Goal: Transaction & Acquisition: Purchase product/service

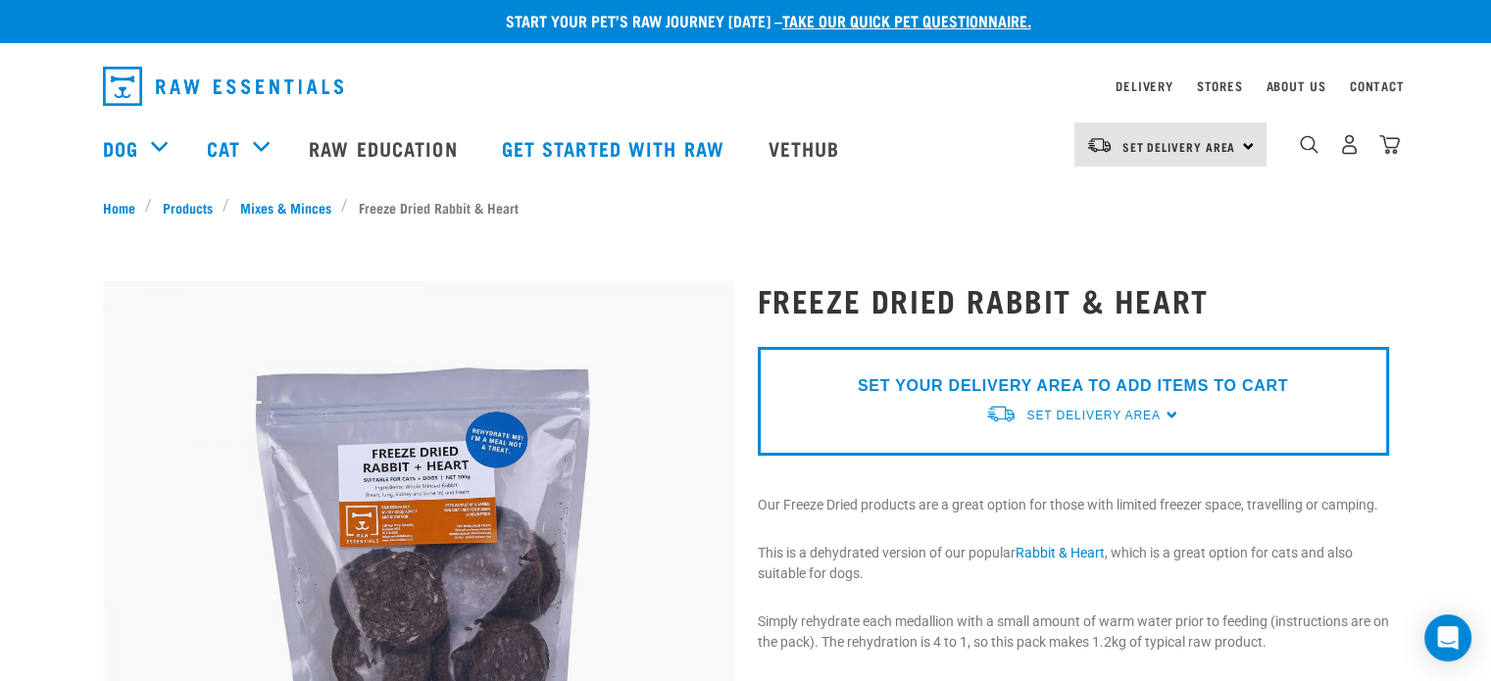
scroll to position [4, 0]
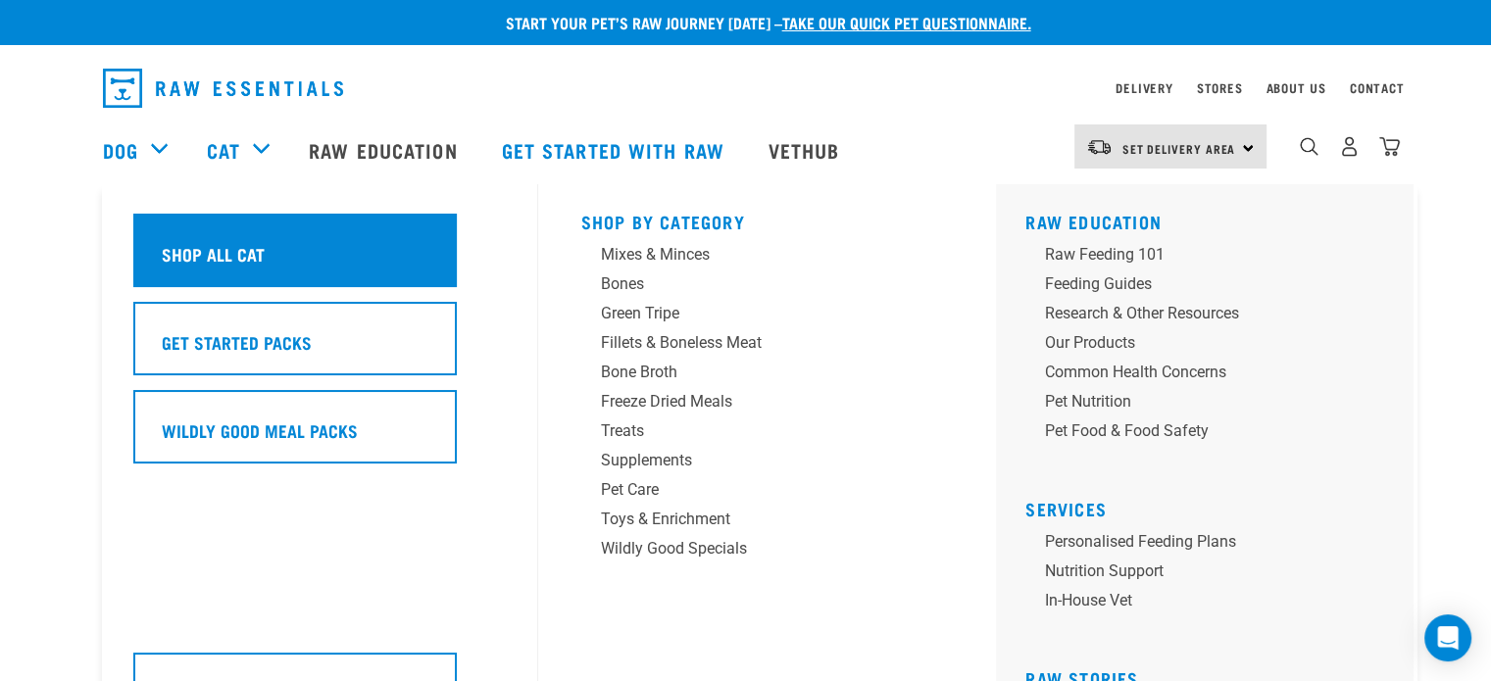
click at [234, 234] on div "Shop All Cat" at bounding box center [295, 251] width 324 height 74
click at [249, 253] on h5 "Shop All Cat" at bounding box center [213, 253] width 103 height 25
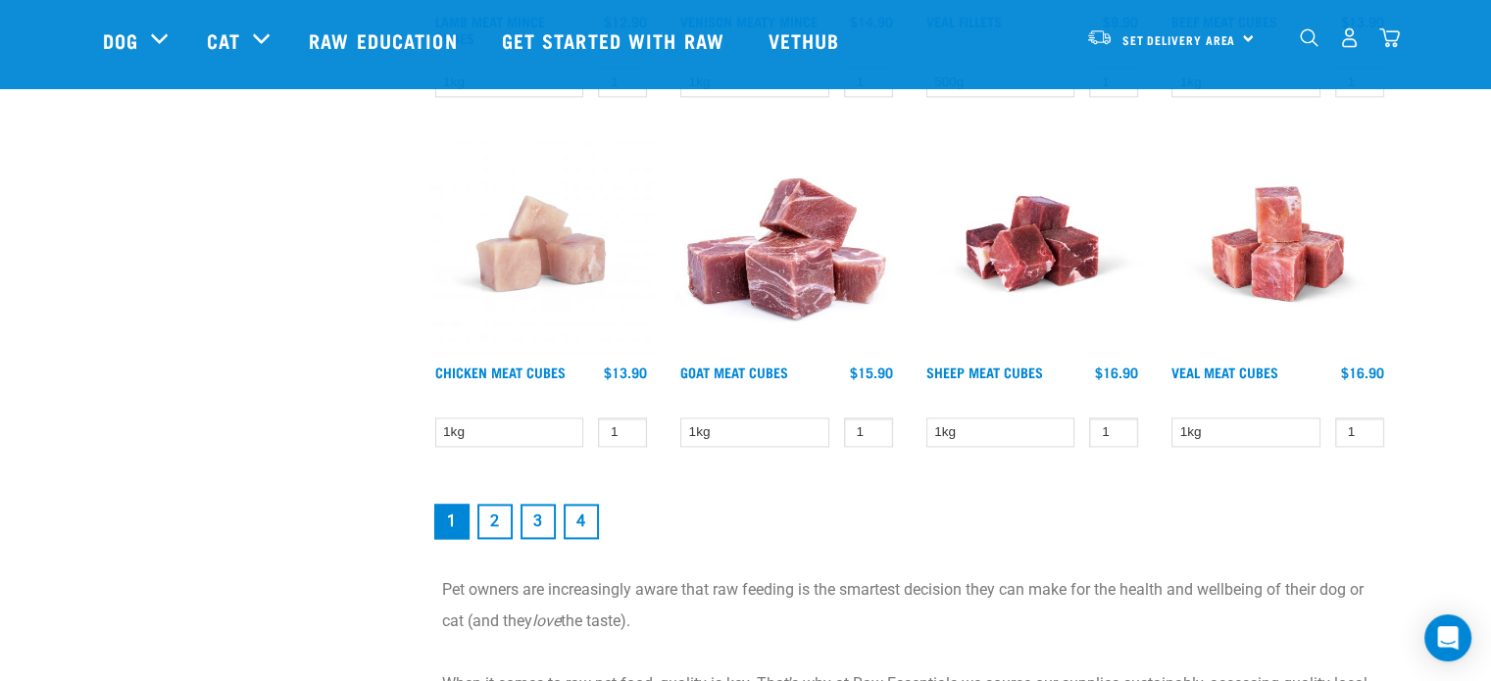
scroll to position [2761, 0]
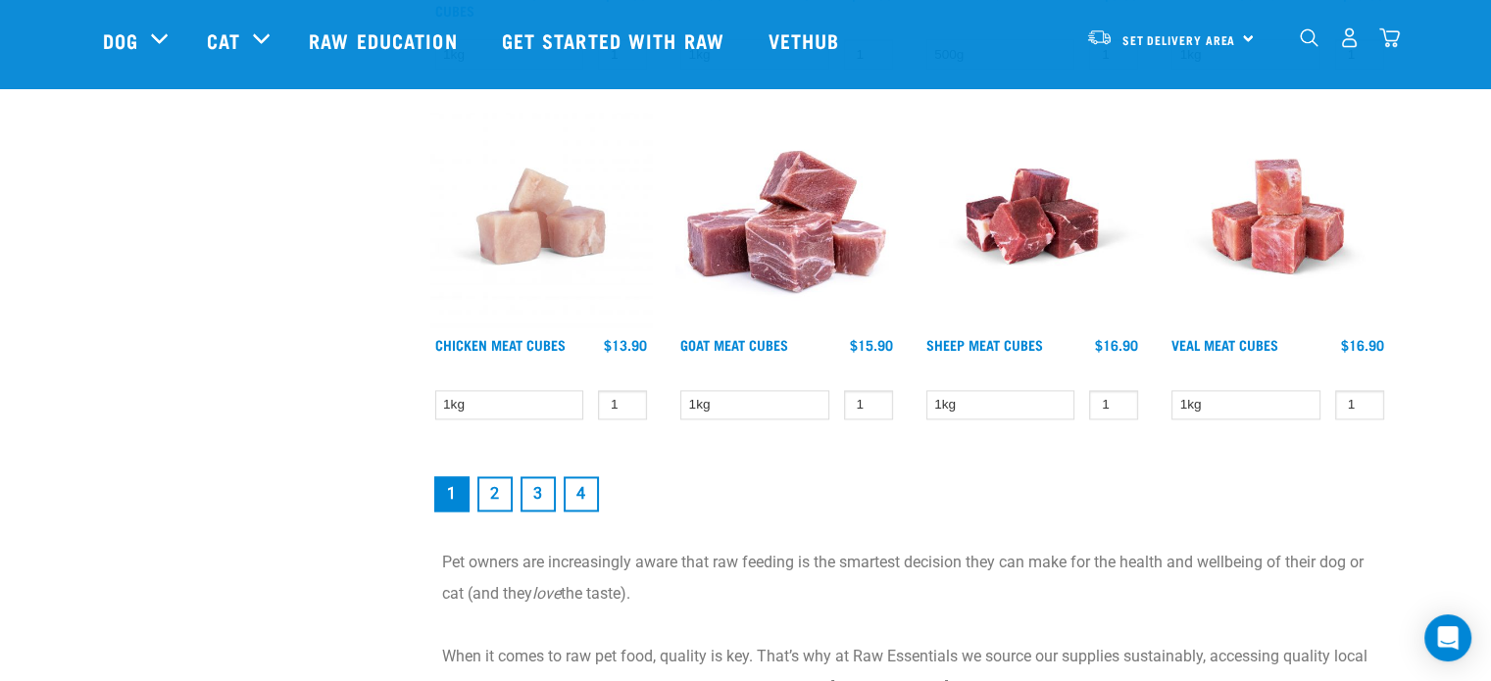
click at [496, 489] on link "2" at bounding box center [495, 494] width 35 height 35
click at [491, 484] on link "2" at bounding box center [495, 494] width 35 height 35
click at [489, 485] on link "2" at bounding box center [495, 494] width 35 height 35
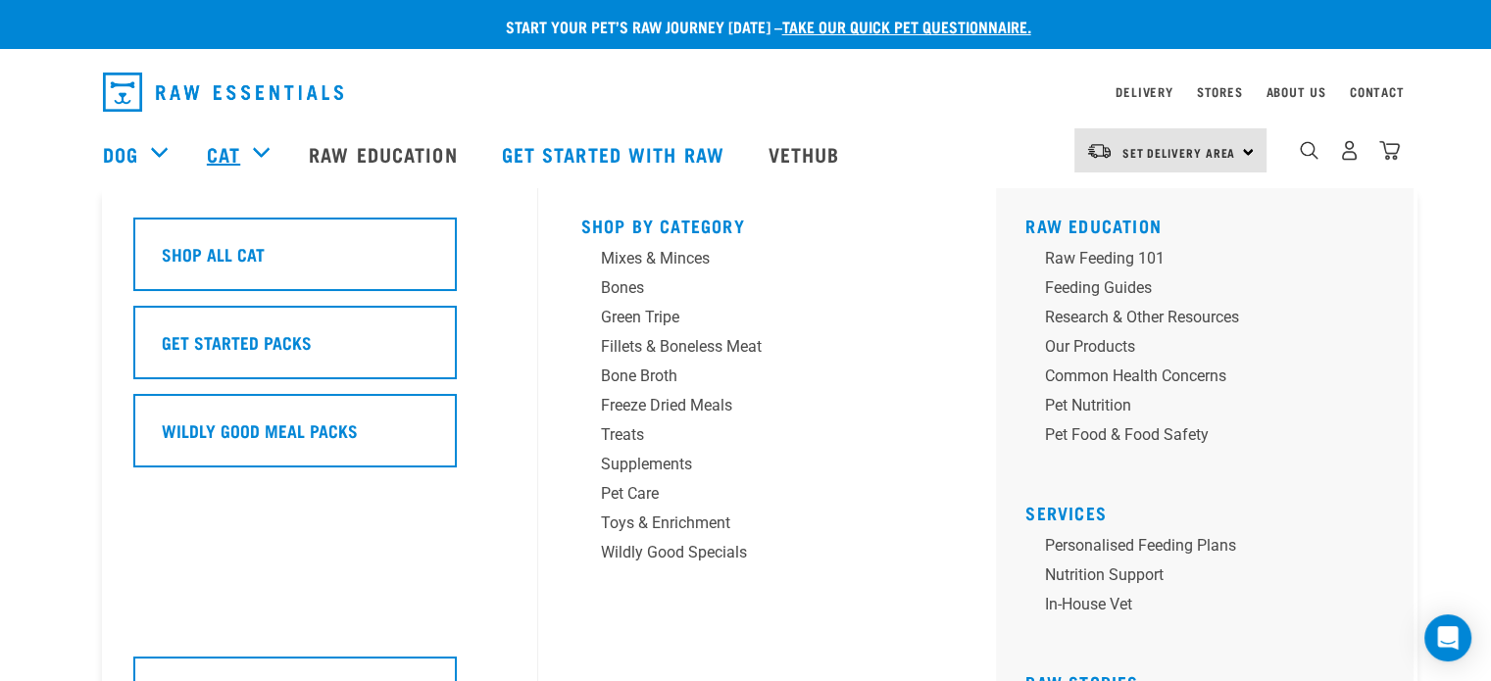
click at [235, 153] on link "Cat" at bounding box center [223, 153] width 33 height 29
